Goal: Use online tool/utility

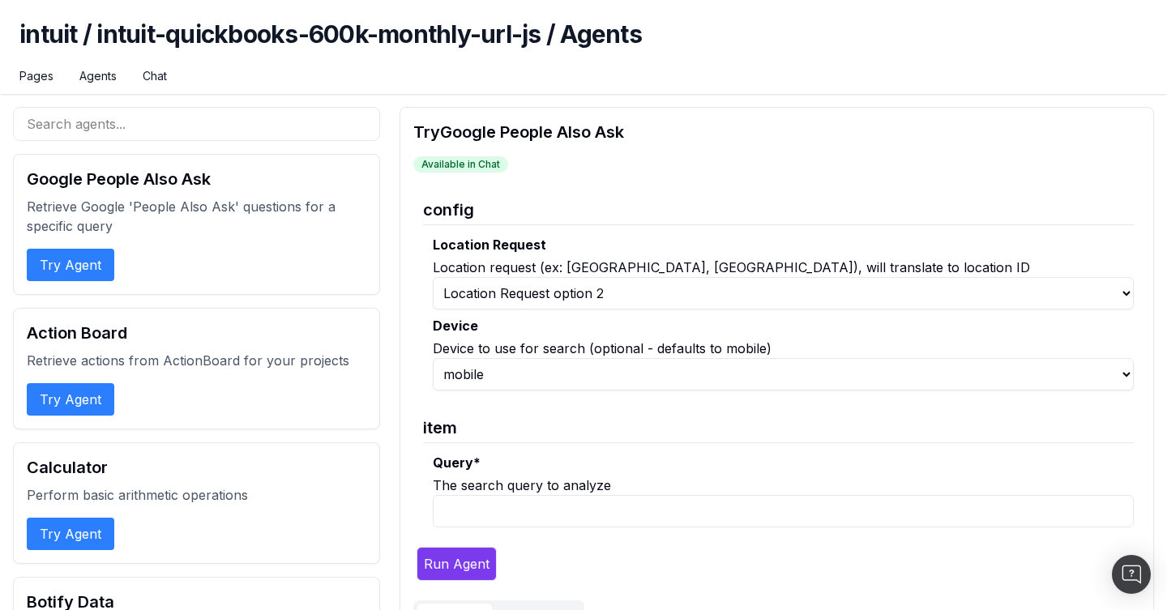
select select "1"
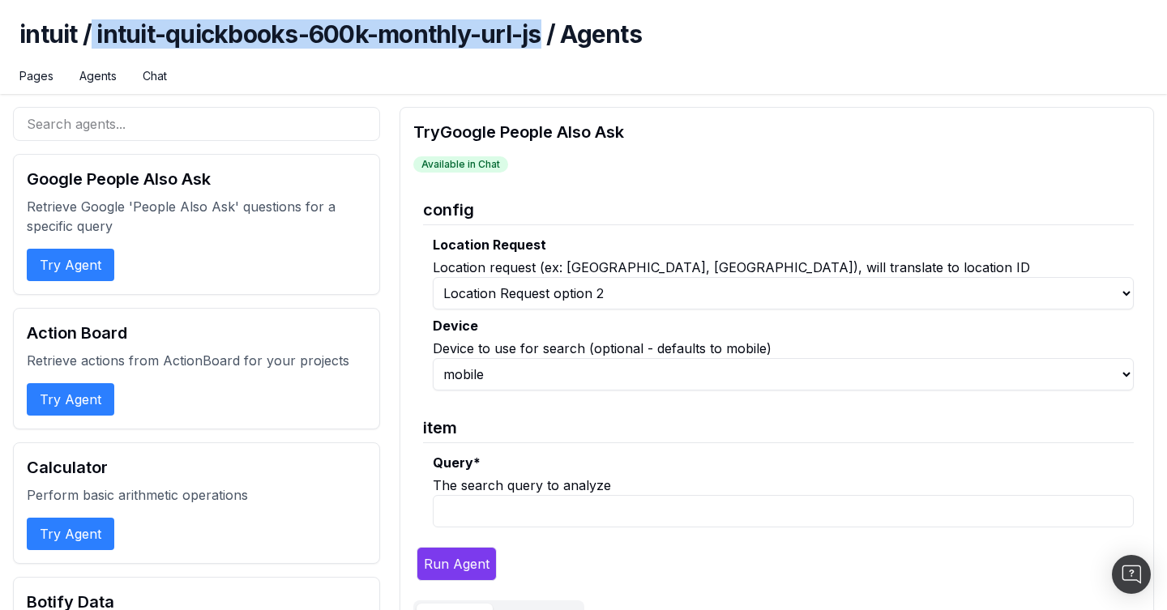
drag, startPoint x: 88, startPoint y: 30, endPoint x: 542, endPoint y: 29, distance: 453.2
click at [542, 29] on h1 "intuit / intuit-quickbooks-600k-monthly-url-js / Agents" at bounding box center [583, 43] width 1129 height 49
copy h1 "intuit-quickbooks-600k-monthly-url-js"
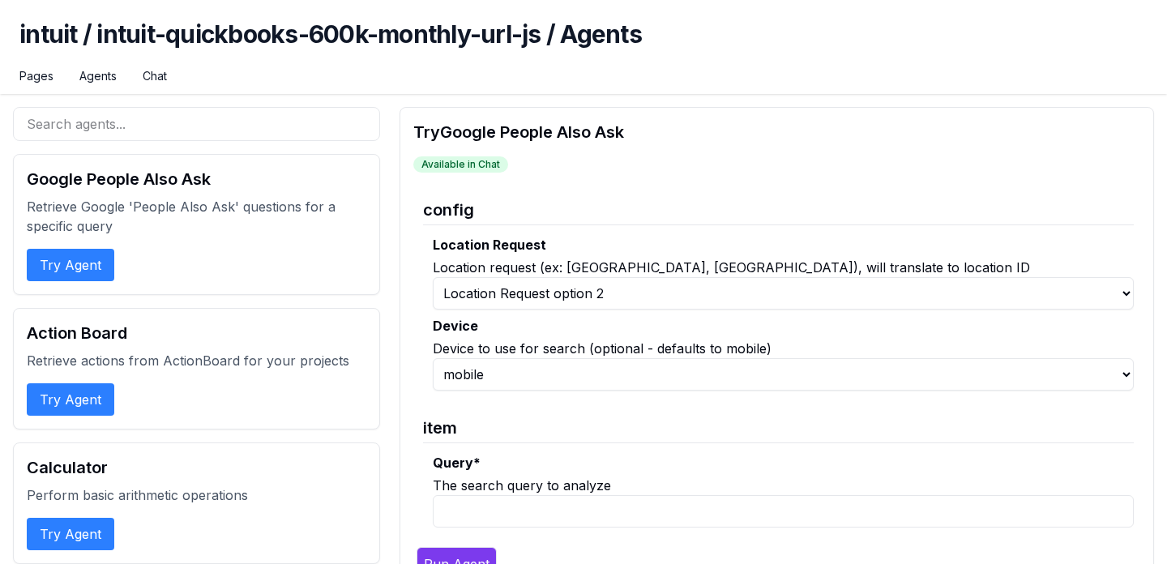
select select "1"
